Goal: Information Seeking & Learning: Check status

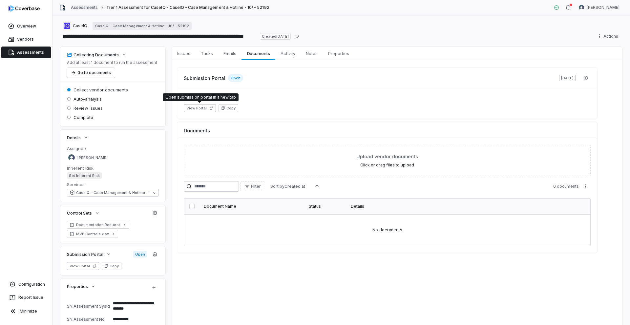
click at [73, 8] on link "Assessments" at bounding box center [84, 7] width 27 height 5
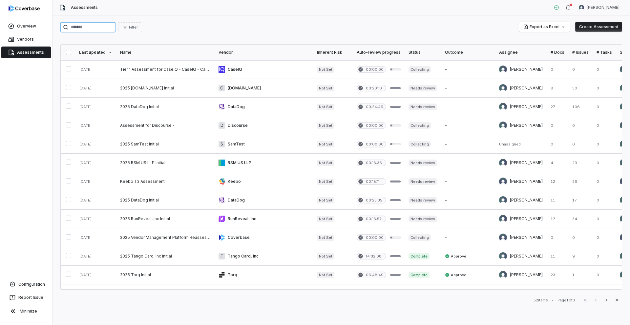
click at [97, 28] on input "search" at bounding box center [87, 27] width 55 height 10
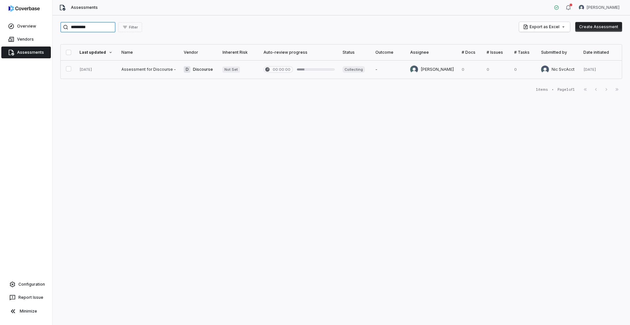
type input "*********"
click at [155, 72] on link at bounding box center [148, 69] width 62 height 18
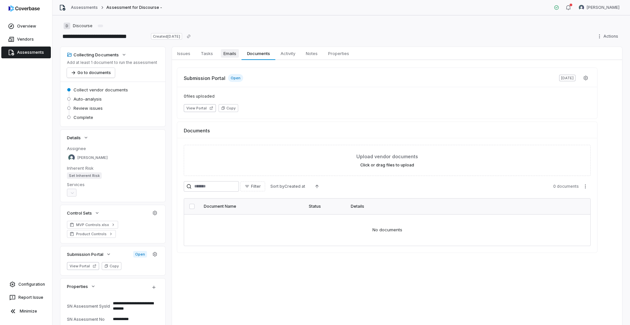
click at [233, 53] on span "Emails" at bounding box center [230, 53] width 18 height 9
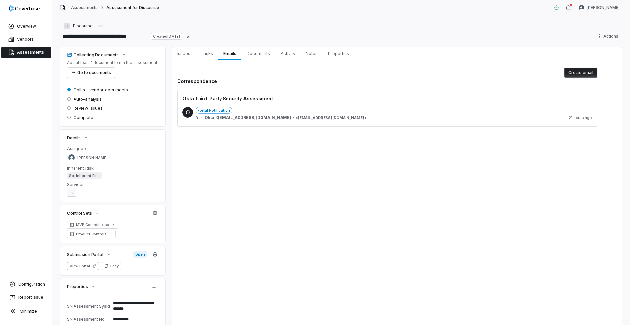
click at [269, 106] on div "O Portal Notification from Okta <[EMAIL_ADDRESS][DOMAIN_NAME]> < [EMAIL_ADDRESS…" at bounding box center [386, 114] width 409 height 25
click at [289, 118] on div "from Okta <[EMAIL_ADDRESS][DOMAIN_NAME]> < [EMAIL_ADDRESS][DOMAIN_NAME] > 21 ho…" at bounding box center [394, 117] width 396 height 5
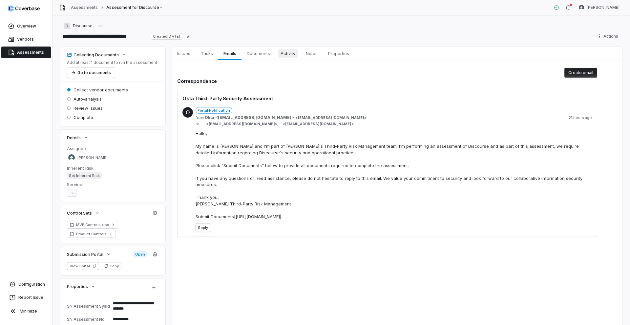
click at [285, 55] on span "Activity" at bounding box center [288, 53] width 20 height 9
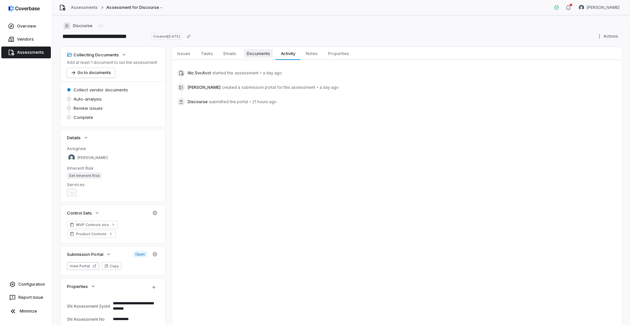
click at [250, 54] on span "Documents" at bounding box center [258, 53] width 29 height 9
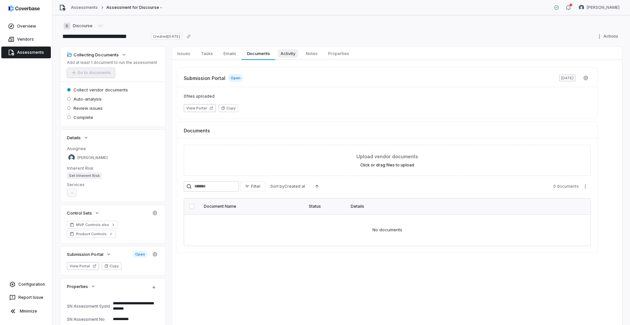
click at [287, 54] on span "Activity" at bounding box center [288, 53] width 20 height 9
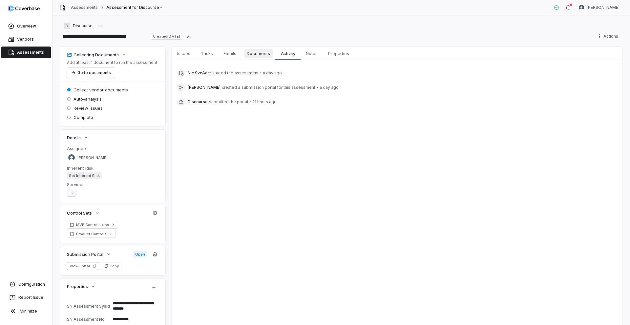
click at [248, 54] on span "Documents" at bounding box center [258, 53] width 29 height 9
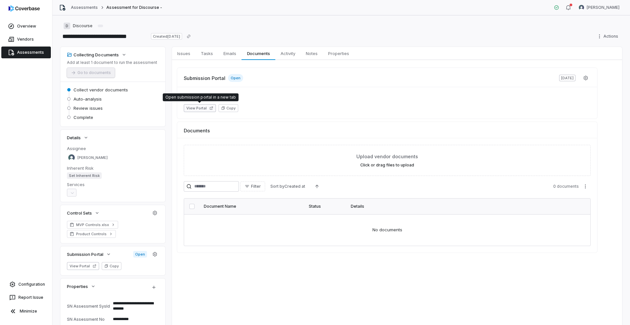
click at [210, 109] on icon "button" at bounding box center [211, 108] width 4 height 4
click at [284, 55] on span "Activity" at bounding box center [288, 53] width 20 height 9
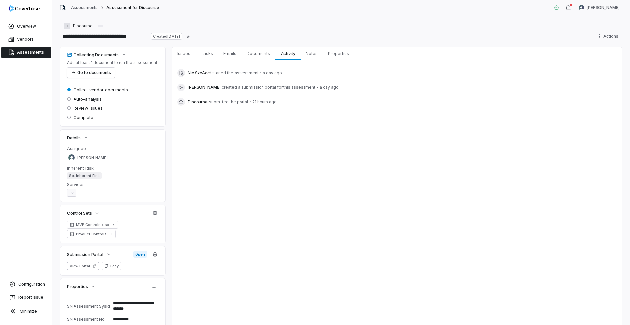
click at [180, 101] on icon at bounding box center [180, 101] width 5 height 5
click at [99, 74] on button "Go to documents" at bounding box center [91, 73] width 48 height 10
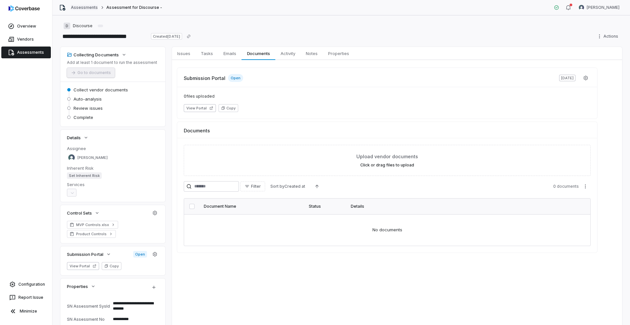
click at [89, 9] on link "Assessments" at bounding box center [84, 7] width 27 height 5
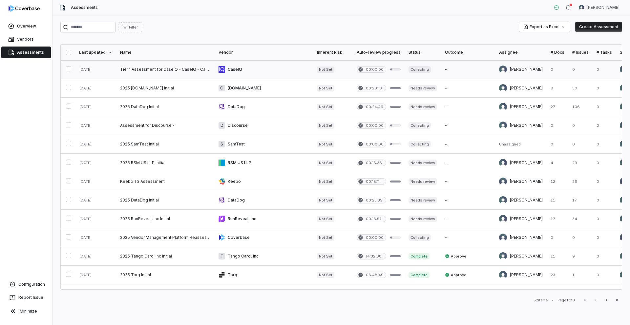
click at [142, 66] on link at bounding box center [165, 69] width 98 height 18
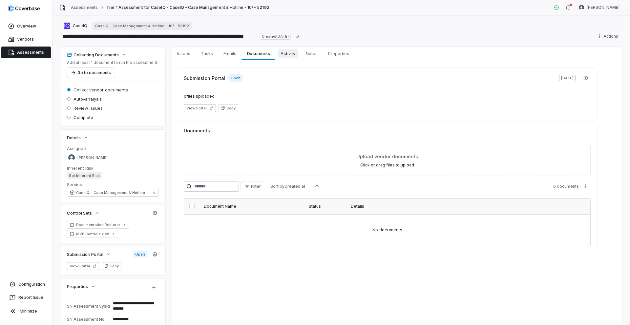
click at [284, 55] on span "Activity" at bounding box center [288, 53] width 20 height 9
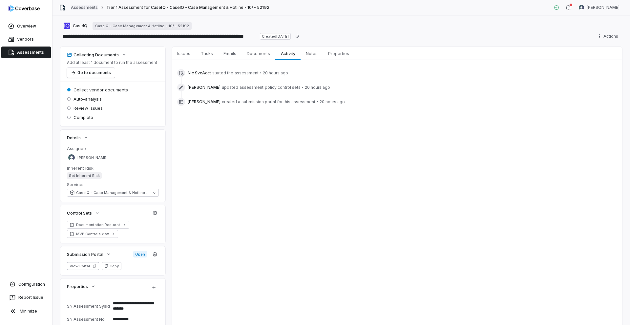
click at [89, 7] on link "Assessments" at bounding box center [84, 7] width 27 height 5
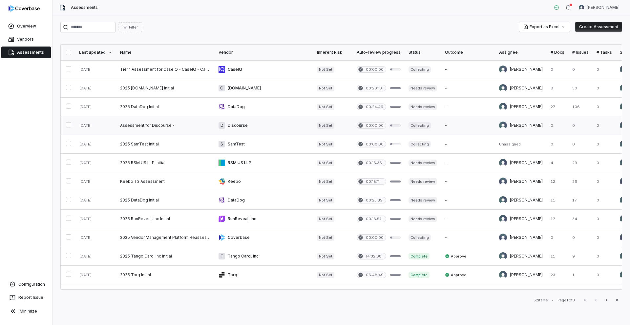
click at [150, 122] on link at bounding box center [165, 125] width 98 height 18
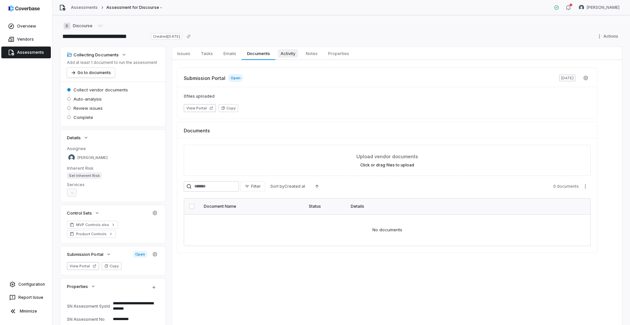
click at [294, 56] on span "Activity" at bounding box center [288, 53] width 20 height 9
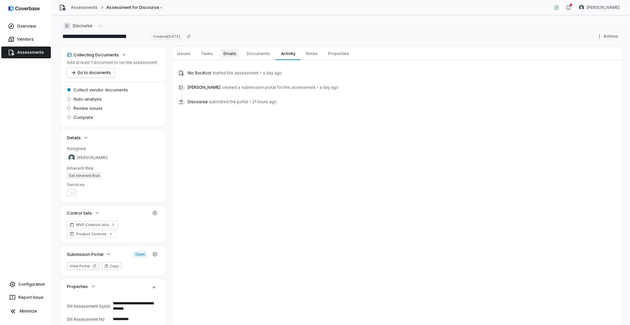
click at [228, 54] on span "Emails" at bounding box center [230, 53] width 18 height 9
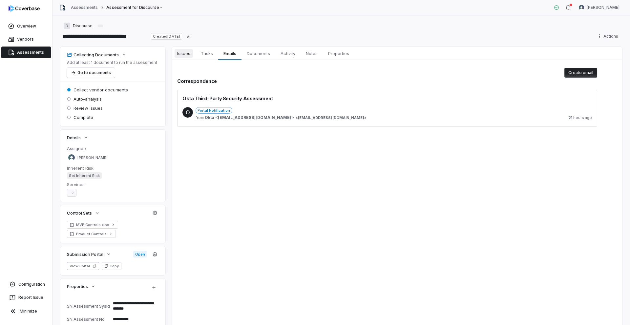
click at [182, 51] on span "Issues" at bounding box center [184, 53] width 18 height 9
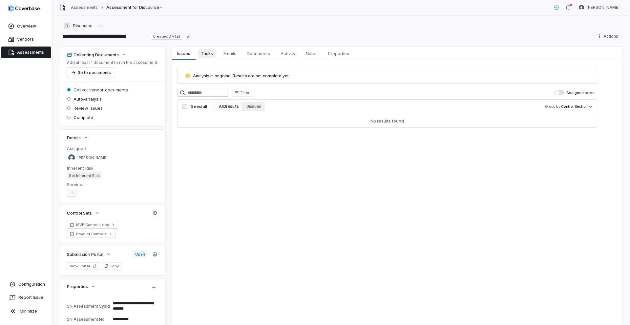
click at [203, 55] on span "Tasks" at bounding box center [206, 53] width 17 height 9
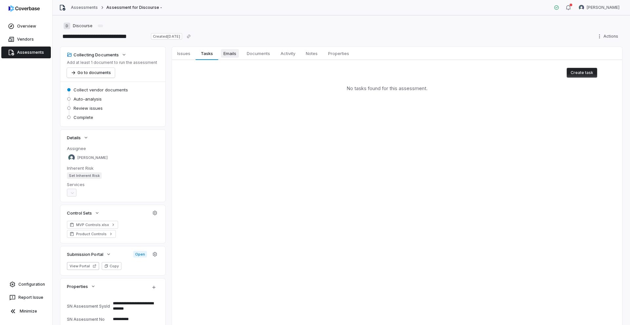
click at [222, 54] on span "Emails" at bounding box center [230, 53] width 18 height 9
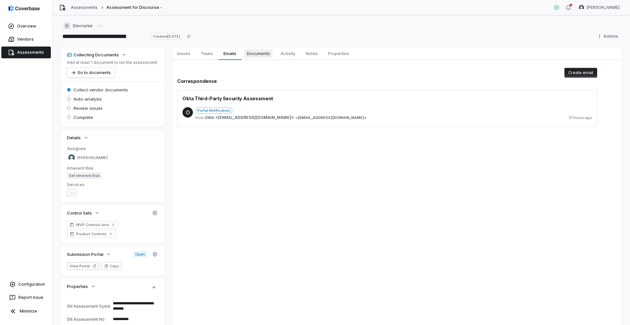
click at [262, 54] on span "Documents" at bounding box center [258, 53] width 29 height 9
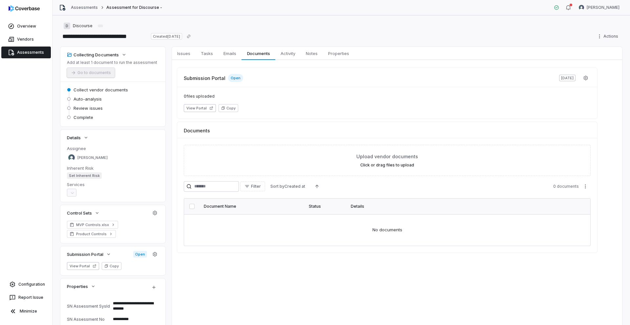
scroll to position [59, 0]
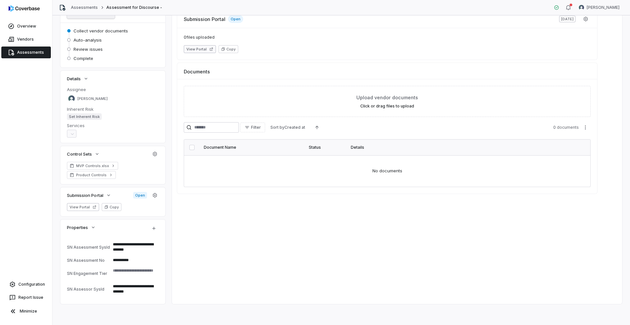
click at [208, 49] on button "View Portal" at bounding box center [200, 49] width 32 height 8
type textarea "*"
